Goal: Complete application form: Complete application form

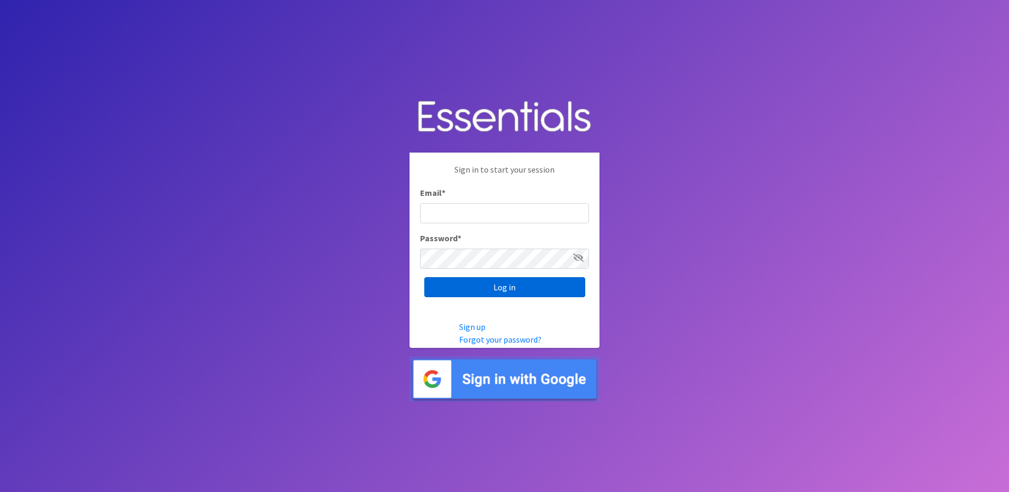
type input "[PERSON_NAME][EMAIL_ADDRESS][PERSON_NAME][DOMAIN_NAME]"
click at [493, 288] on input "Log in" at bounding box center [504, 287] width 161 height 20
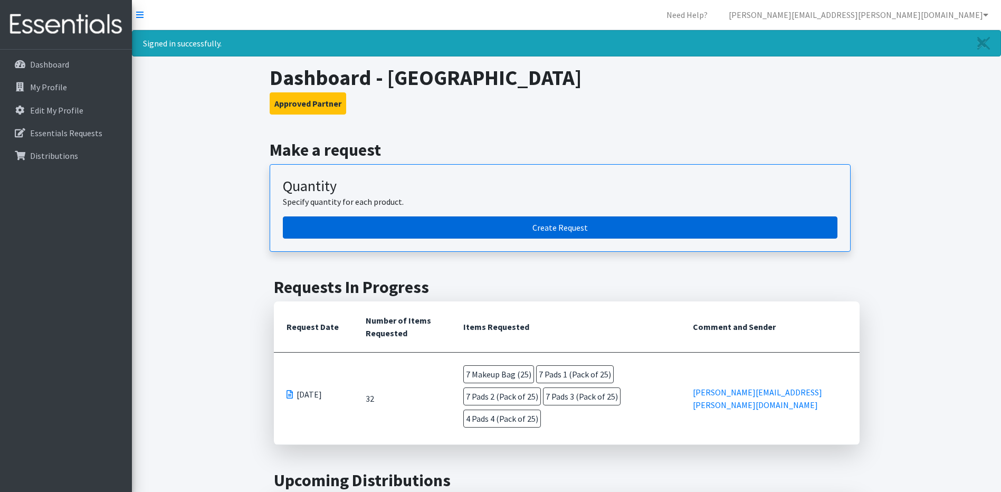
click at [571, 227] on link "Create Request" at bounding box center [560, 227] width 555 height 22
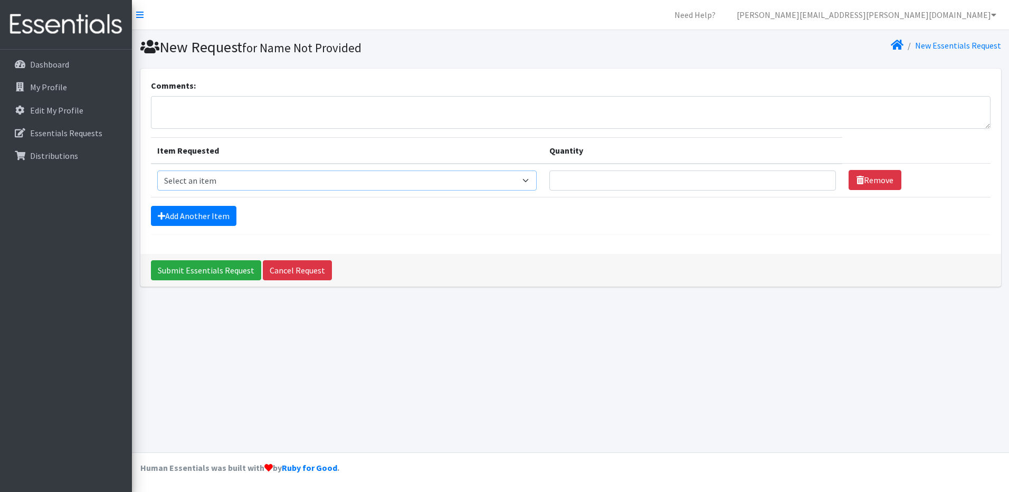
click at [529, 183] on select "Select an item Liners (Pack of 100) Makeup Bag (25) Pads 1 (Pack of 25) Pads 2 …" at bounding box center [347, 181] width 380 height 20
click at [157, 171] on select "Select an item Liners (Pack of 100) Makeup Bag (25) Pads 1 (Pack of 25) Pads 2 …" at bounding box center [347, 181] width 380 height 20
click at [532, 181] on select "Select an item Liners (Pack of 100) Makeup Bag (25) Pads 1 (Pack of 25) Pads 2 …" at bounding box center [347, 181] width 380 height 20
select select "13535"
click at [157, 171] on select "Select an item Liners (Pack of 100) Makeup Bag (25) Pads 1 (Pack of 25) Pads 2 …" at bounding box center [347, 181] width 380 height 20
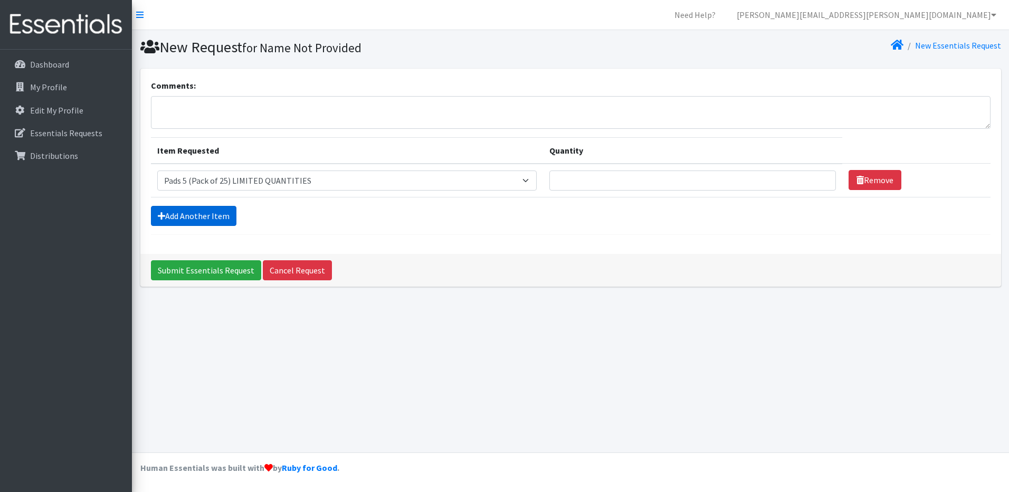
click at [179, 217] on link "Add Another Item" at bounding box center [194, 216] width 86 height 20
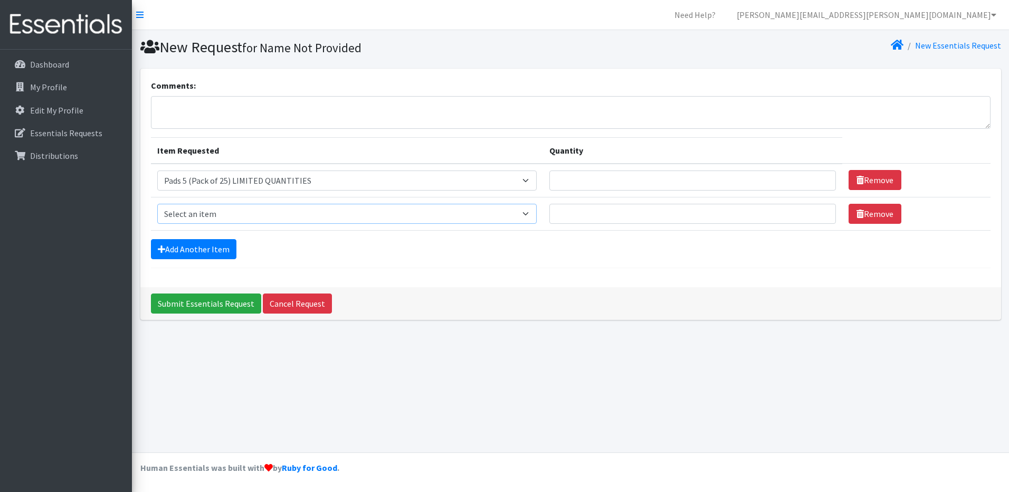
click at [531, 219] on select "Select an item Liners (Pack of 100) Makeup Bag (25) Pads 1 (Pack of 25) Pads 2 …" at bounding box center [347, 214] width 380 height 20
select select "13534"
click at [157, 204] on select "Select an item Liners (Pack of 100) Makeup Bag (25) Pads 1 (Pack of 25) Pads 2 …" at bounding box center [347, 214] width 380 height 20
click at [187, 248] on link "Add Another Item" at bounding box center [194, 249] width 86 height 20
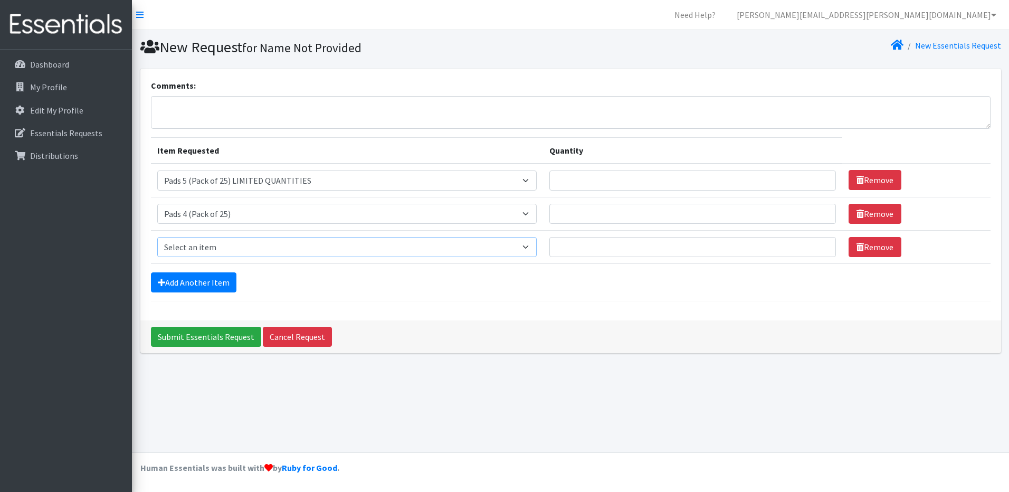
click at [530, 248] on select "Select an item Liners (Pack of 100) Makeup Bag (25) Pads 1 (Pack of 25) Pads 2 …" at bounding box center [347, 247] width 380 height 20
select select "13532"
click at [157, 237] on select "Select an item Liners (Pack of 100) Makeup Bag (25) Pads 1 (Pack of 25) Pads 2 …" at bounding box center [347, 247] width 380 height 20
click at [172, 283] on link "Add Another Item" at bounding box center [194, 282] width 86 height 20
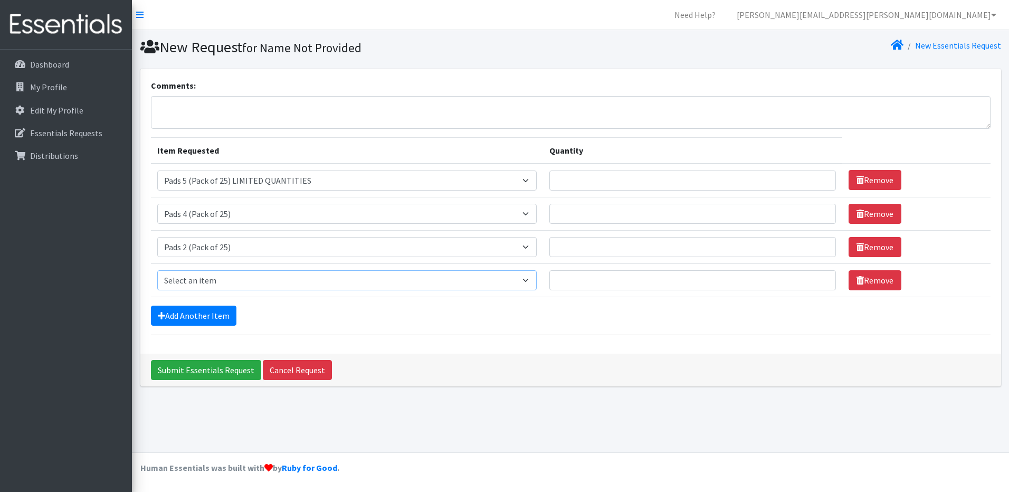
click at [529, 281] on select "Select an item Liners (Pack of 100) Makeup Bag (25) Pads 1 (Pack of 25) Pads 2 …" at bounding box center [347, 280] width 380 height 20
select select "14155"
click at [157, 270] on select "Select an item Liners (Pack of 100) Makeup Bag (25) Pads 1 (Pack of 25) Pads 2 …" at bounding box center [347, 280] width 380 height 20
click at [195, 317] on link "Add Another Item" at bounding box center [194, 316] width 86 height 20
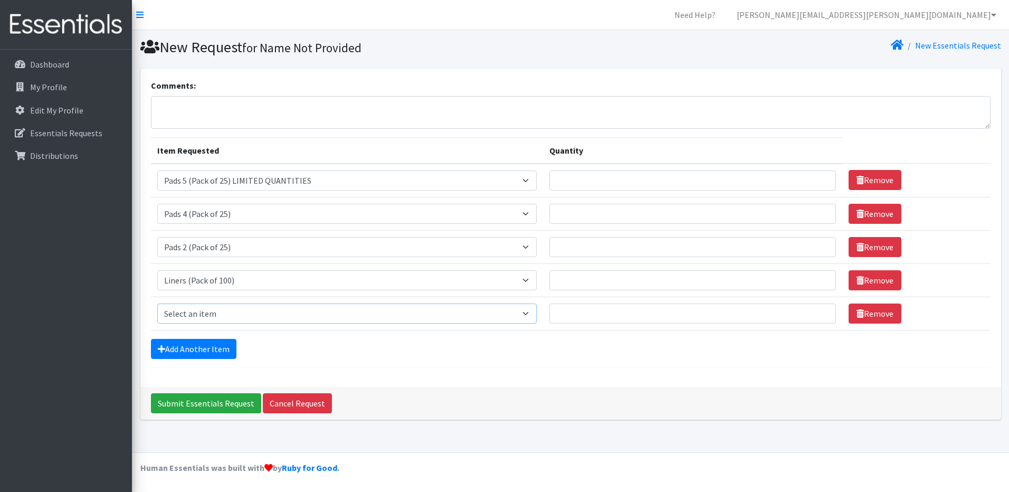
click at [533, 314] on select "Select an item Liners (Pack of 100) Makeup Bag (25) Pads 1 (Pack of 25) Pads 2 …" at bounding box center [347, 314] width 380 height 20
click at [625, 365] on form "Comments: Item Requested Quantity Item Requested Select an item Liners (Pack of…" at bounding box center [571, 223] width 840 height 289
click at [756, 187] on input "Quantity" at bounding box center [693, 181] width 287 height 20
click at [531, 181] on select "Select an item Liners (Pack of 100) Makeup Bag (25) Pads 1 (Pack of 25) Pads 2 …" at bounding box center [347, 181] width 380 height 20
click at [708, 190] on input "Quantity" at bounding box center [693, 181] width 287 height 20
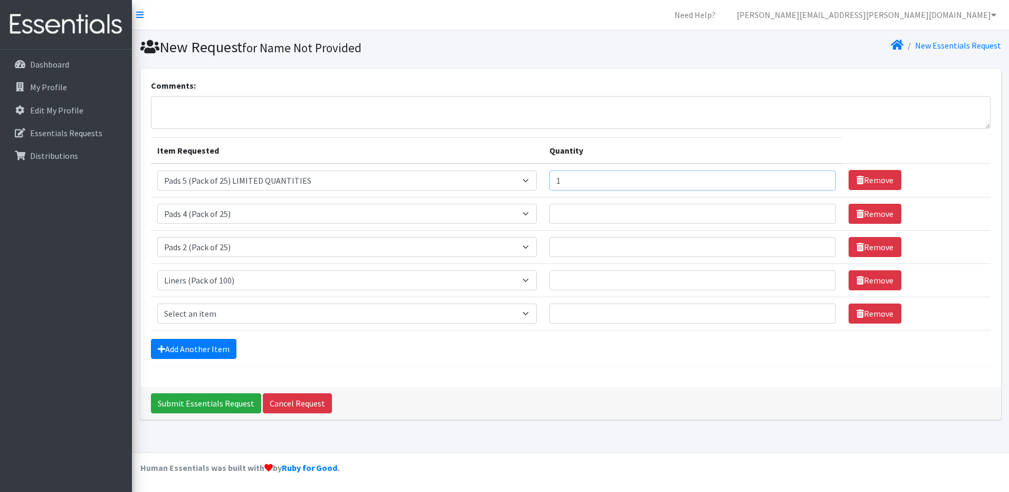
click at [818, 179] on input "1" at bounding box center [693, 181] width 287 height 20
click at [818, 179] on input "2" at bounding box center [693, 181] width 287 height 20
type input "3"
click at [818, 179] on input "3" at bounding box center [693, 181] width 287 height 20
type input "1"
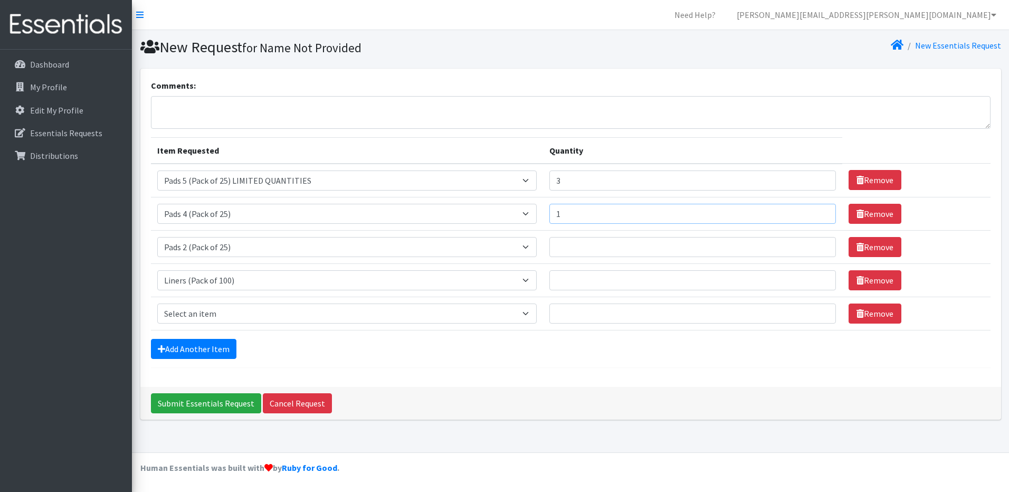
click at [817, 219] on input "1" at bounding box center [693, 214] width 287 height 20
click at [818, 245] on input "1" at bounding box center [693, 247] width 287 height 20
type input "2"
click at [818, 245] on input "2" at bounding box center [693, 247] width 287 height 20
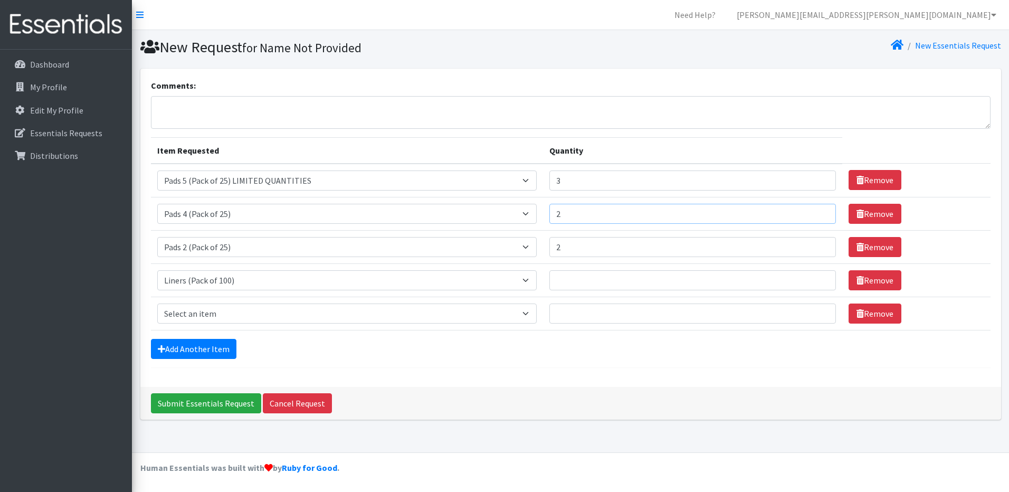
click at [818, 213] on input "2" at bounding box center [693, 214] width 287 height 20
click at [818, 213] on input "3" at bounding box center [693, 214] width 287 height 20
type input "2"
click at [818, 219] on input "2" at bounding box center [693, 214] width 287 height 20
type input "1"
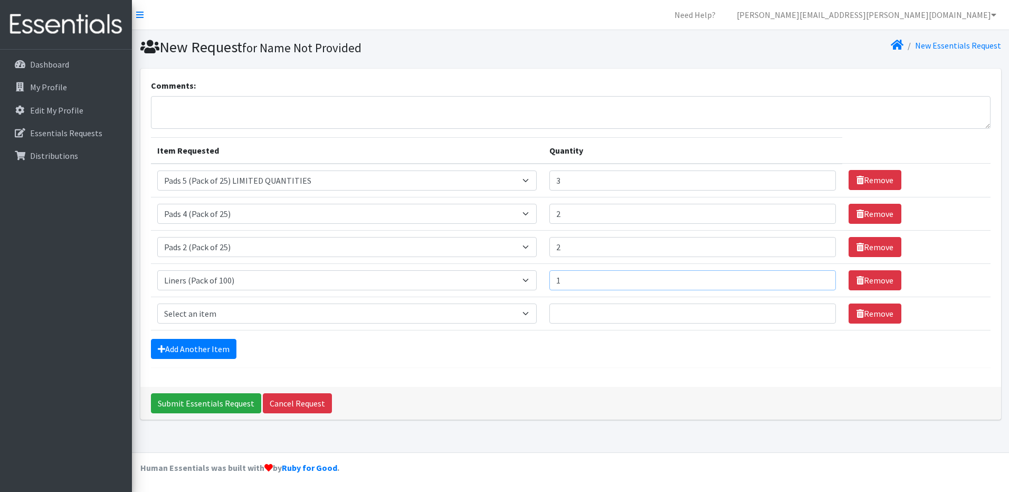
click at [818, 278] on input "1" at bounding box center [693, 280] width 287 height 20
click at [527, 315] on select "Select an item Liners (Pack of 100) Makeup Bag (25) Pads 1 (Pack of 25) Pads 2 …" at bounding box center [347, 314] width 380 height 20
select select "13585"
click at [157, 304] on select "Select an item Liners (Pack of 100) Makeup Bag (25) Pads 1 (Pack of 25) Pads 2 …" at bounding box center [347, 314] width 380 height 20
click at [819, 311] on input "1" at bounding box center [693, 314] width 287 height 20
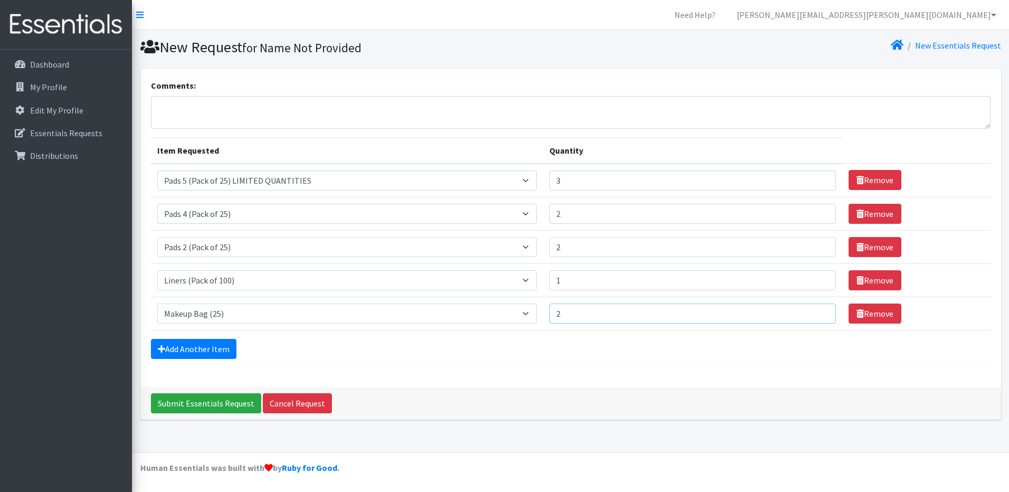
type input "2"
click at [818, 311] on input "2" at bounding box center [693, 314] width 287 height 20
type input "2"
click at [818, 184] on input "2" at bounding box center [693, 181] width 287 height 20
click at [818, 312] on input "3" at bounding box center [693, 314] width 287 height 20
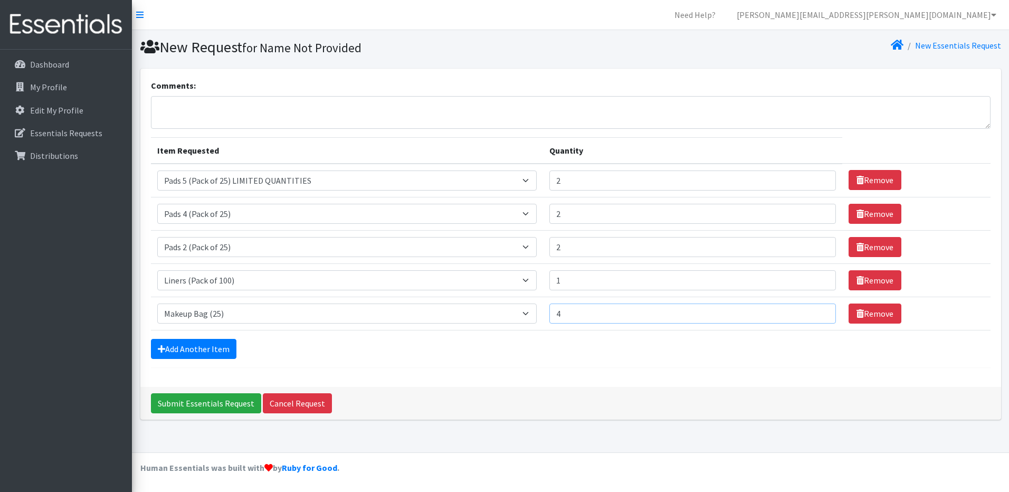
type input "4"
click at [818, 312] on input "4" at bounding box center [693, 314] width 287 height 20
click at [207, 403] on input "Submit Essentials Request" at bounding box center [206, 403] width 110 height 20
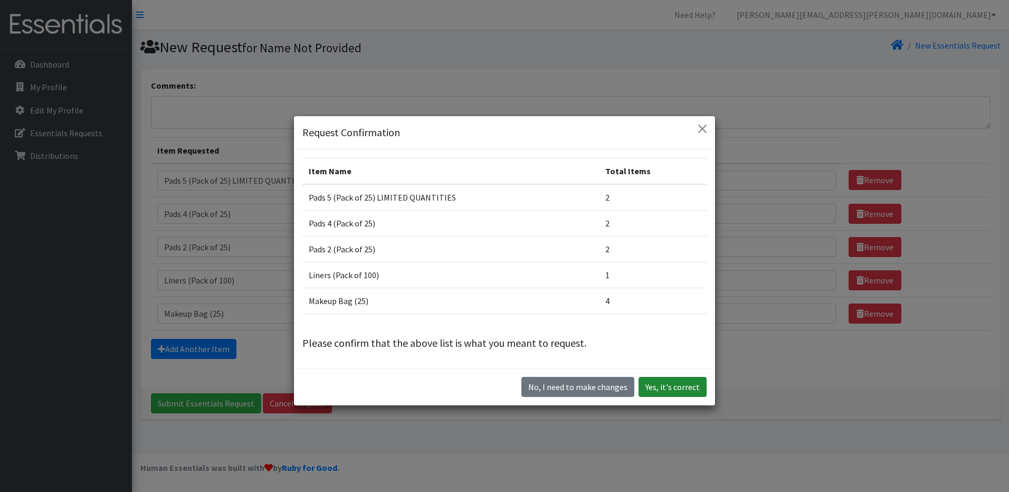
click at [676, 385] on button "Yes, it's correct" at bounding box center [673, 387] width 68 height 20
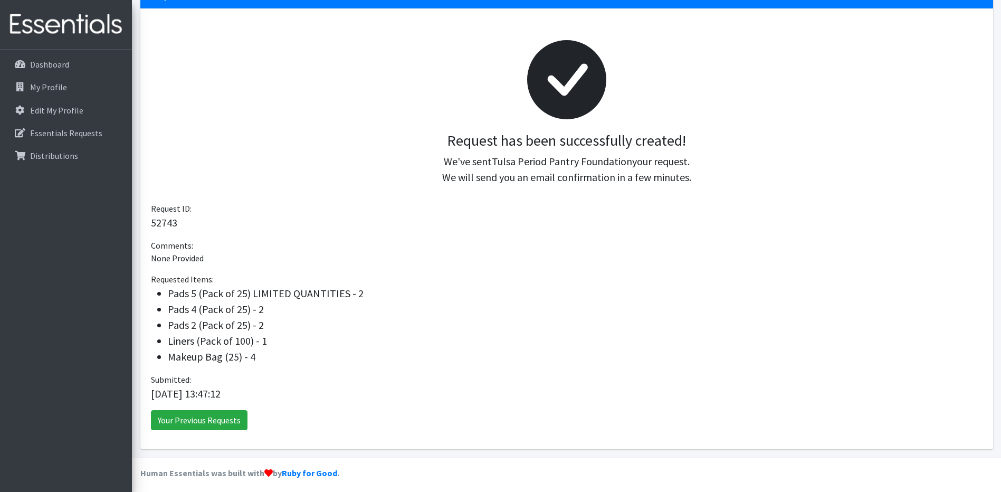
scroll to position [125, 0]
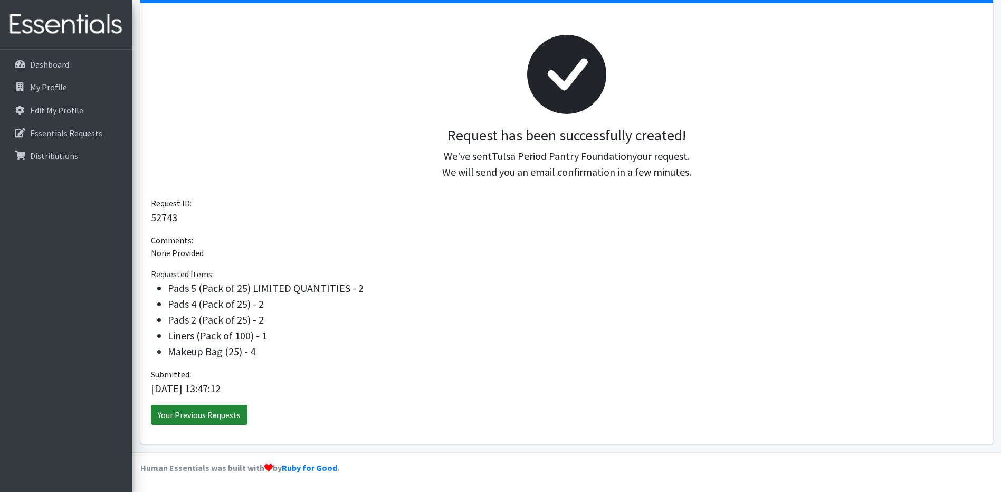
click at [195, 417] on link "Your Previous Requests" at bounding box center [199, 415] width 97 height 20
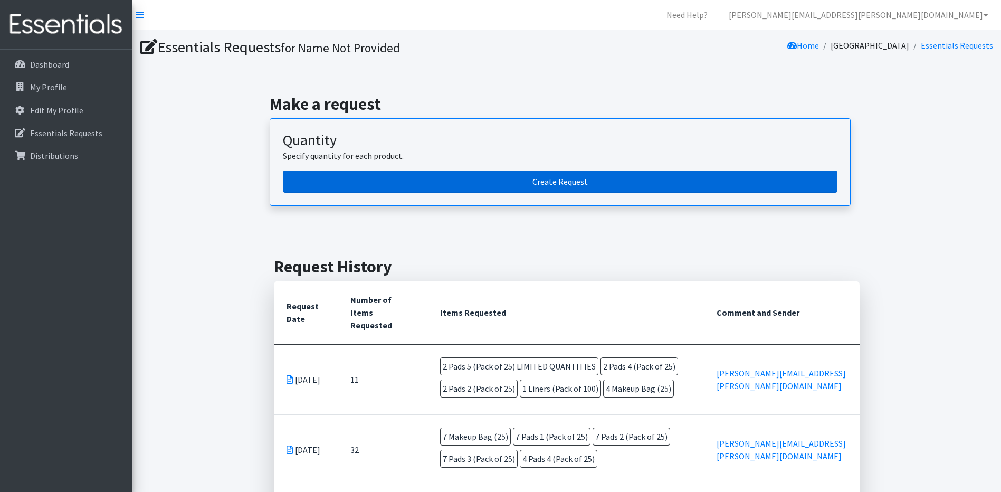
click at [557, 180] on link "Create Request" at bounding box center [560, 182] width 555 height 22
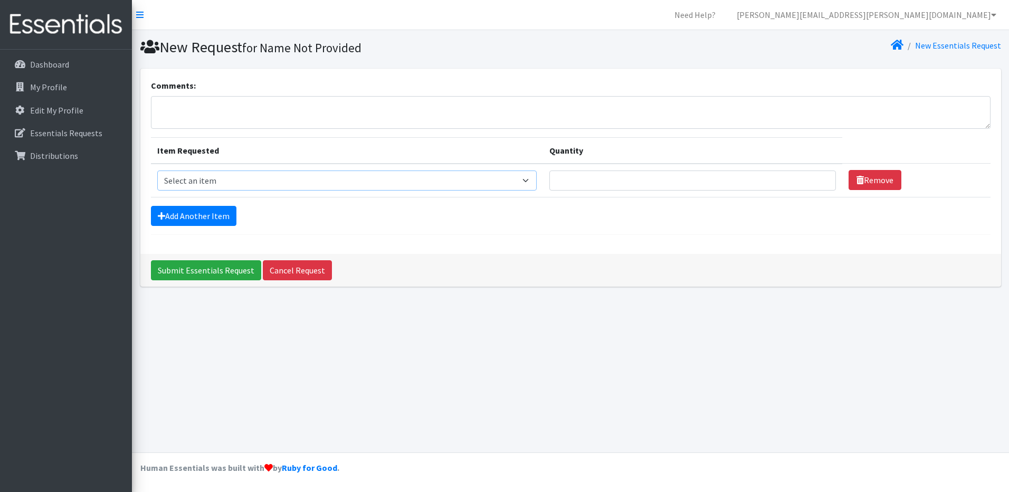
click at [530, 183] on select "Select an item Liners (Pack of 100) Makeup Bag (25) Pads 1 (Pack of 25) Pads 2 …" at bounding box center [347, 181] width 380 height 20
click at [531, 182] on select "Select an item Liners (Pack of 100) Makeup Bag (25) Pads 1 (Pack of 25) Pads 2 …" at bounding box center [347, 181] width 380 height 20
click at [739, 343] on div "New Request for Name Not Provided New Essentials Request Comments: Item Request…" at bounding box center [570, 241] width 877 height 422
click at [298, 273] on link "Cancel Request" at bounding box center [297, 270] width 69 height 20
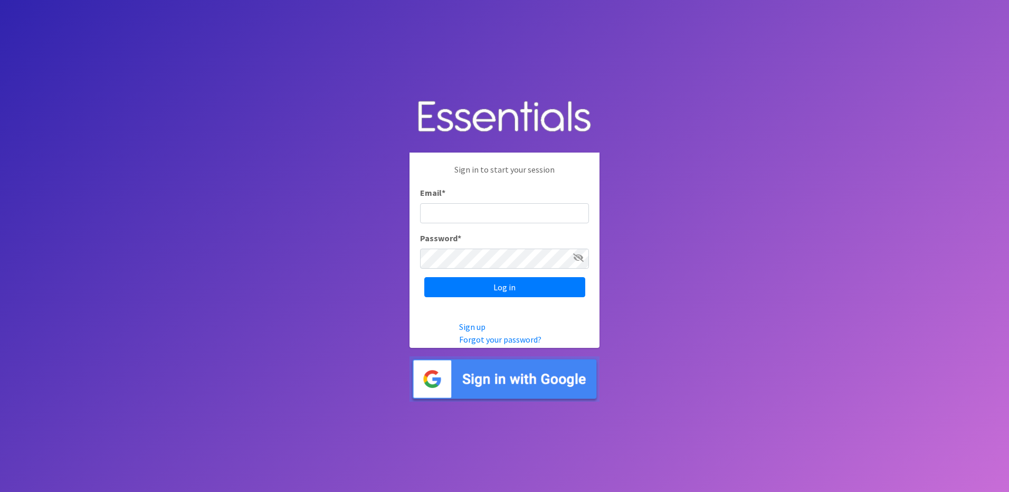
type input "[PERSON_NAME][EMAIL_ADDRESS][PERSON_NAME][DOMAIN_NAME]"
click at [578, 259] on icon at bounding box center [578, 257] width 11 height 8
click at [506, 290] on input "Log in" at bounding box center [504, 287] width 161 height 20
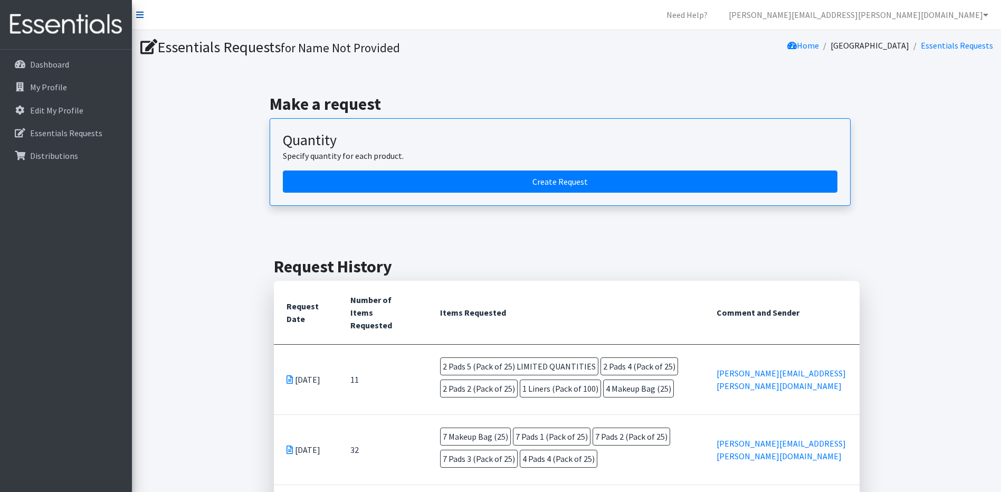
click at [138, 13] on icon at bounding box center [139, 15] width 7 height 8
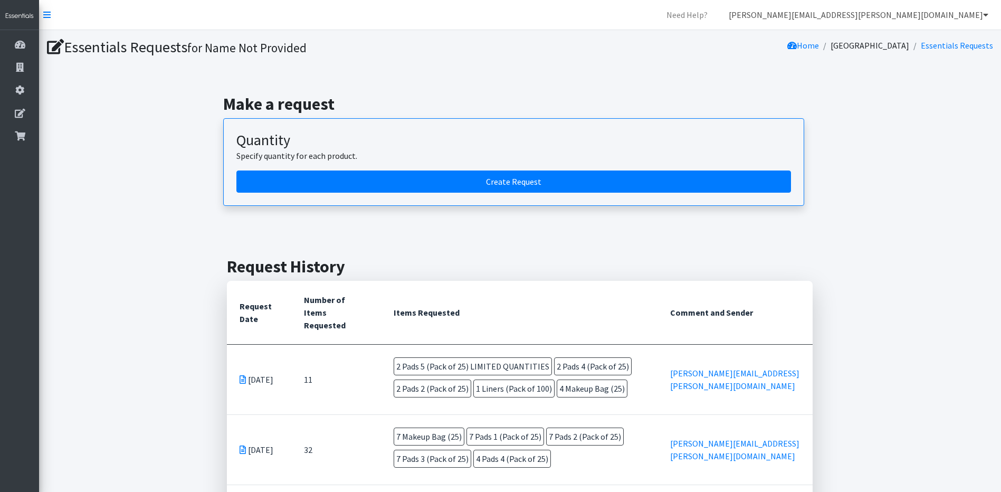
click at [987, 15] on icon at bounding box center [985, 15] width 5 height 8
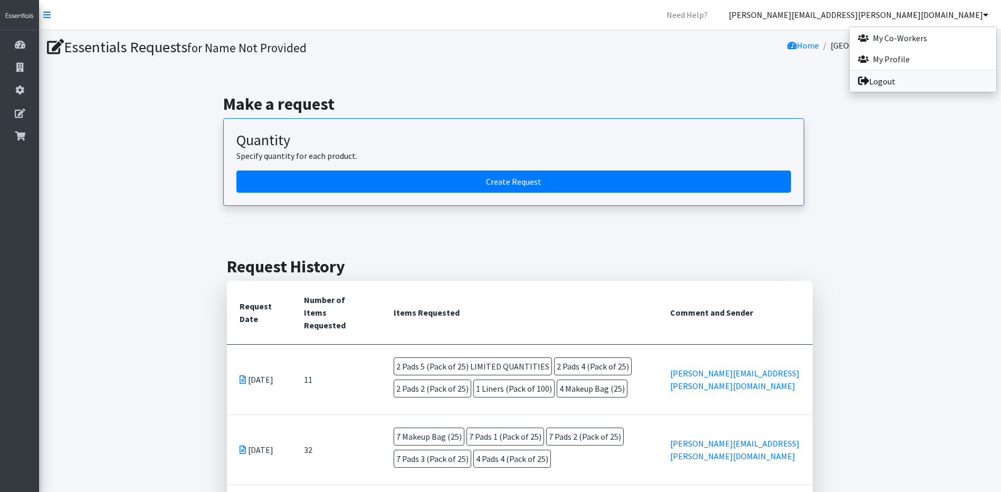
click at [884, 83] on link "Logout" at bounding box center [923, 81] width 147 height 21
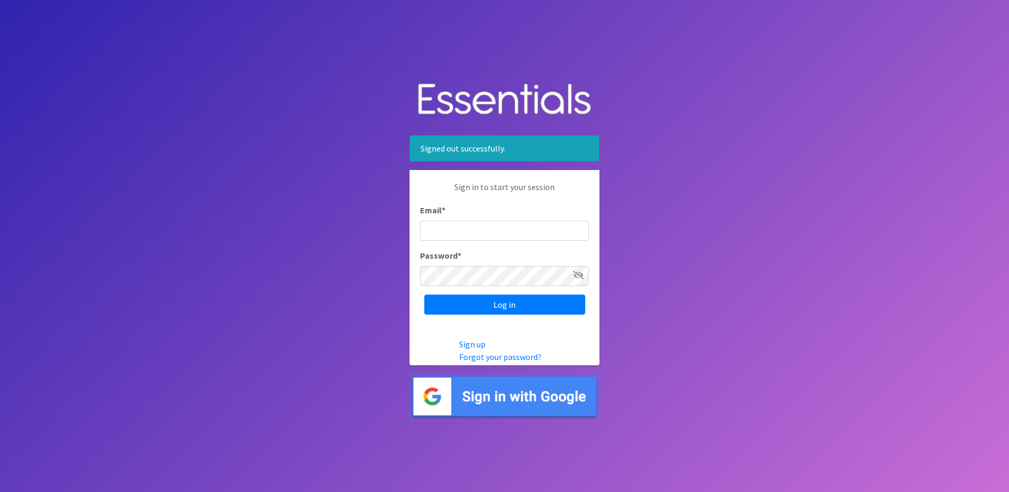
type input "[PERSON_NAME][EMAIL_ADDRESS][PERSON_NAME][DOMAIN_NAME]"
click at [581, 279] on icon at bounding box center [578, 275] width 11 height 8
click at [581, 279] on icon at bounding box center [579, 275] width 10 height 8
